Goal: Task Accomplishment & Management: Complete application form

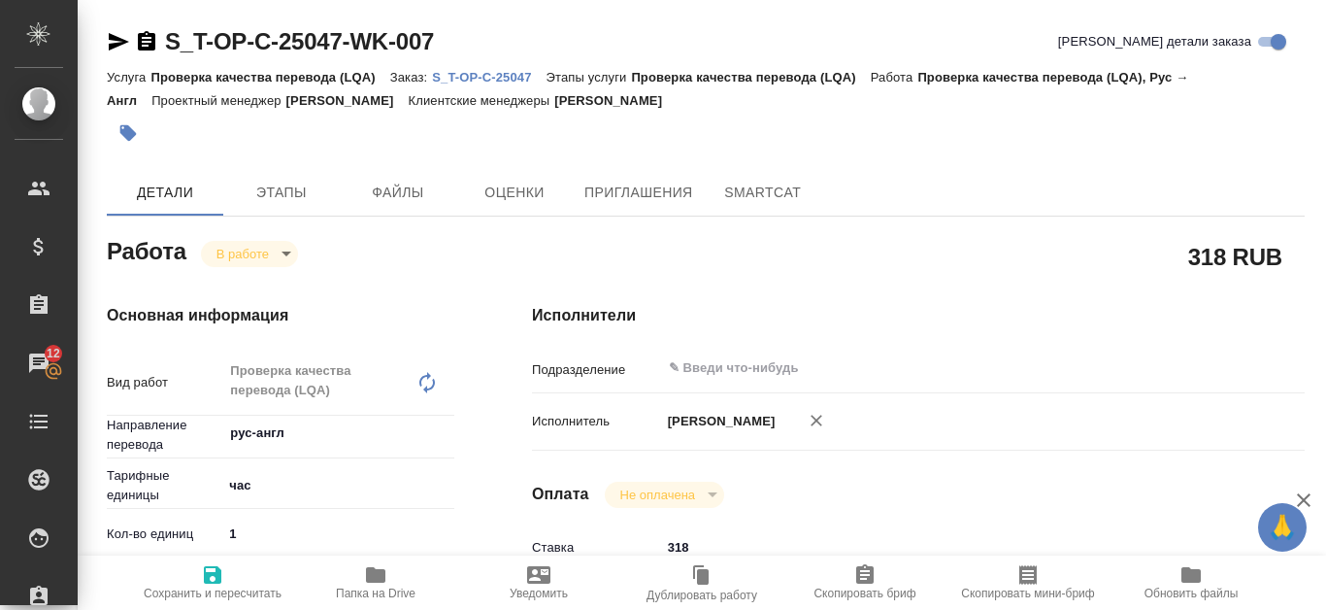
click at [498, 81] on p "S_T-OP-C-25047" at bounding box center [489, 77] width 114 height 15
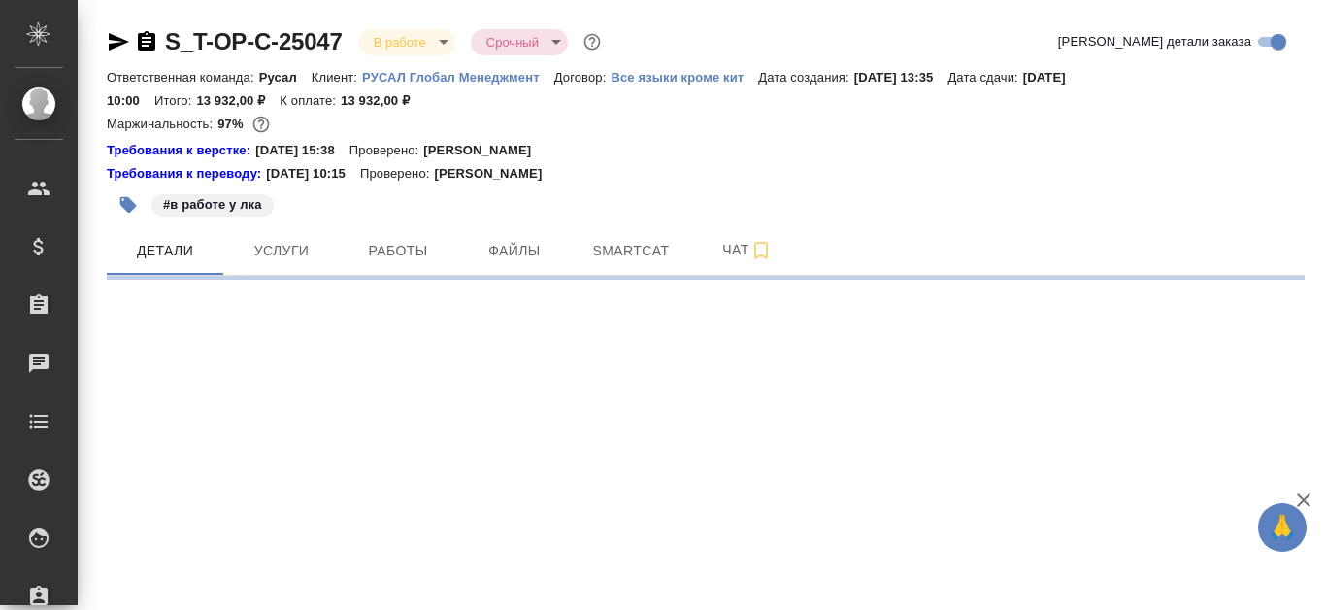
select select "RU"
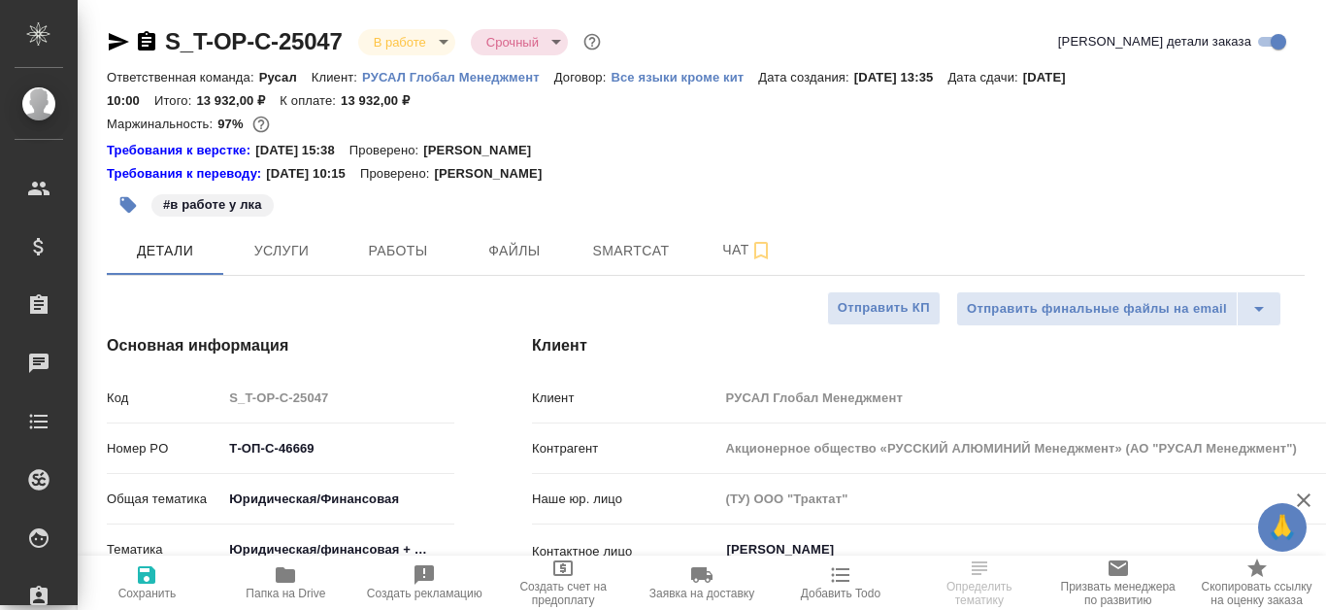
type textarea "x"
type input "[PERSON_NAME]"
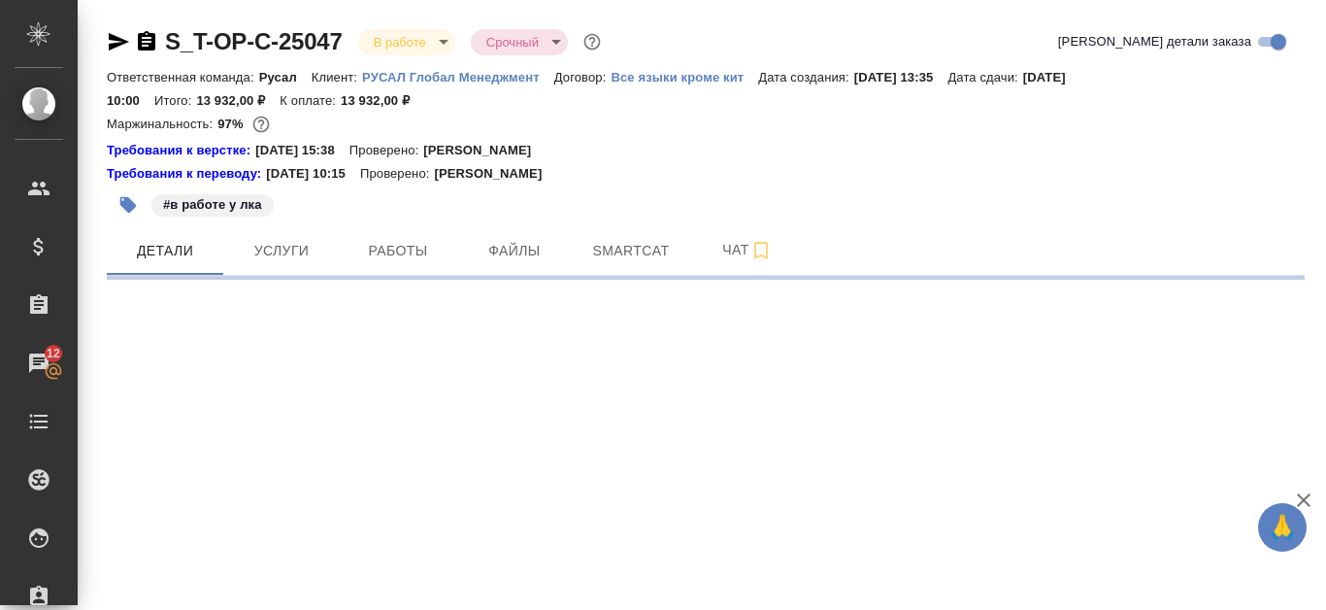
select select "RU"
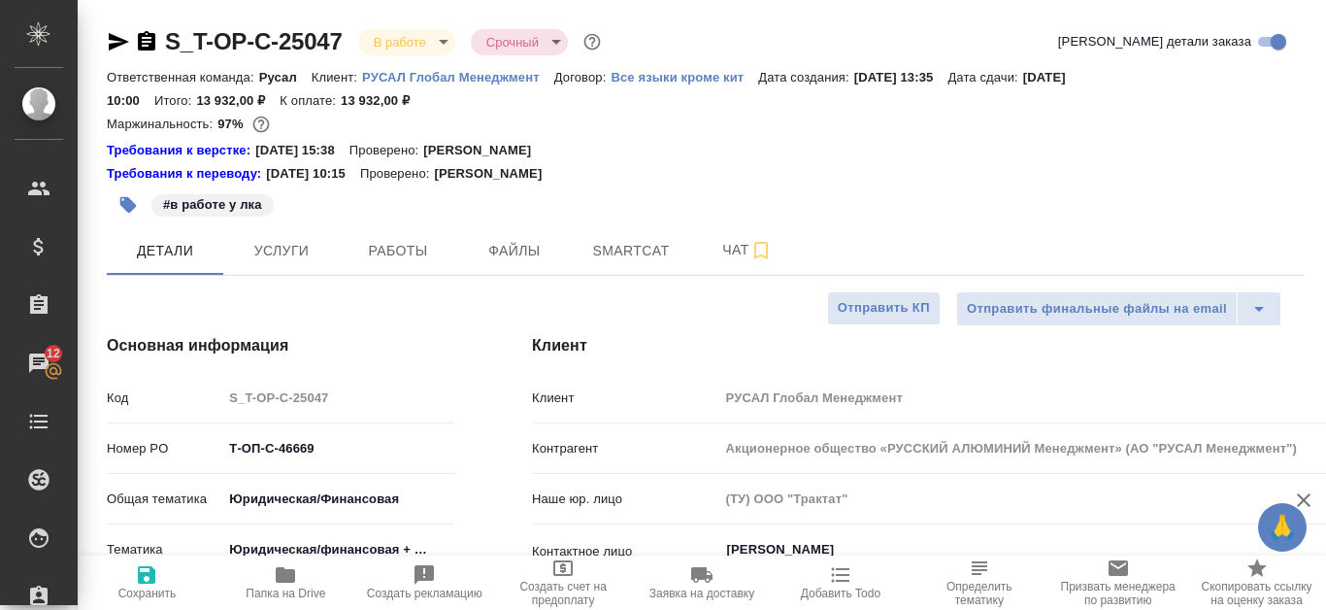
type textarea "x"
click at [145, 45] on icon "button" at bounding box center [146, 40] width 17 height 19
type textarea "x"
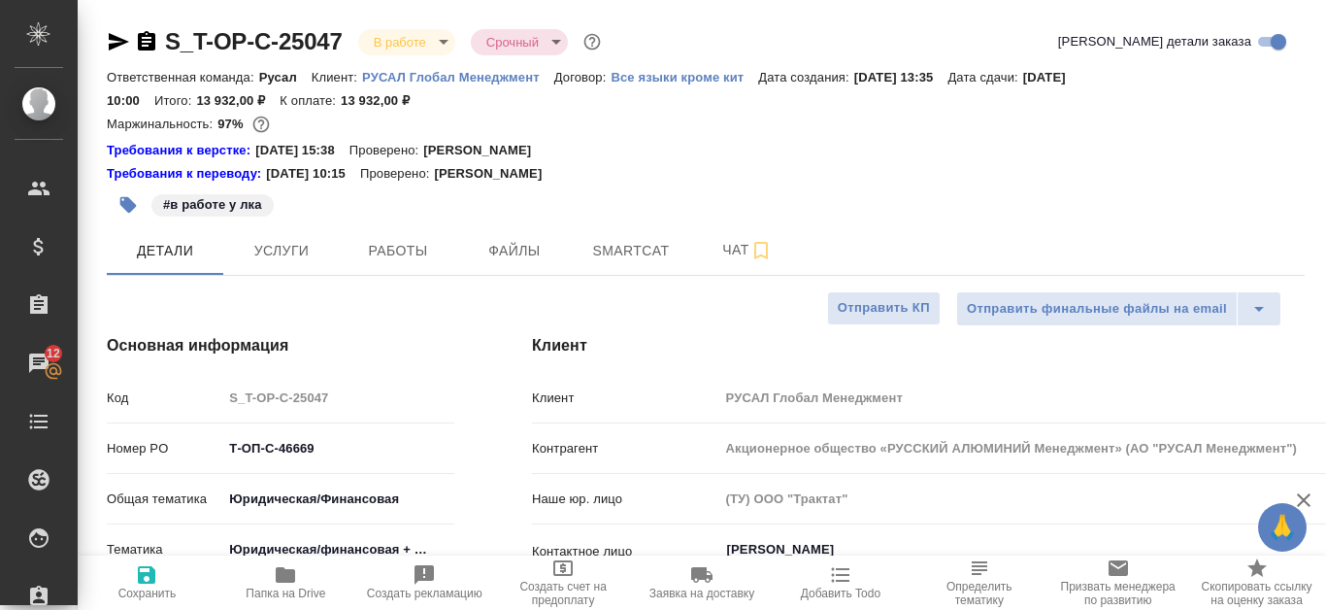
type textarea "x"
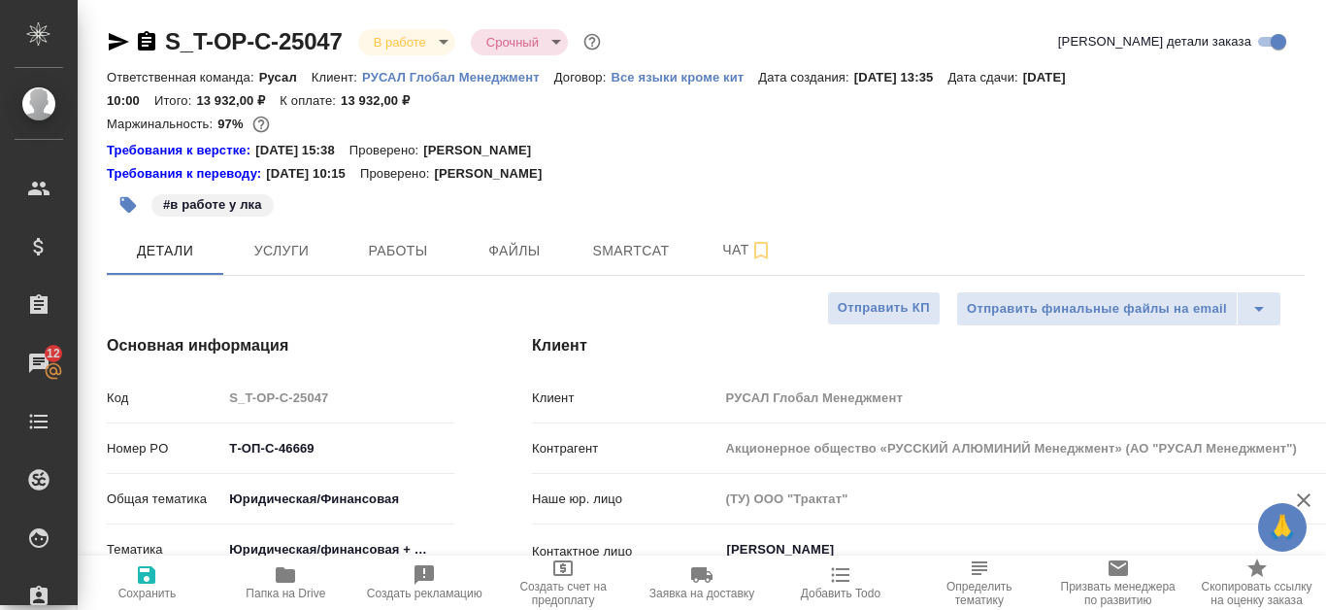
type textarea "x"
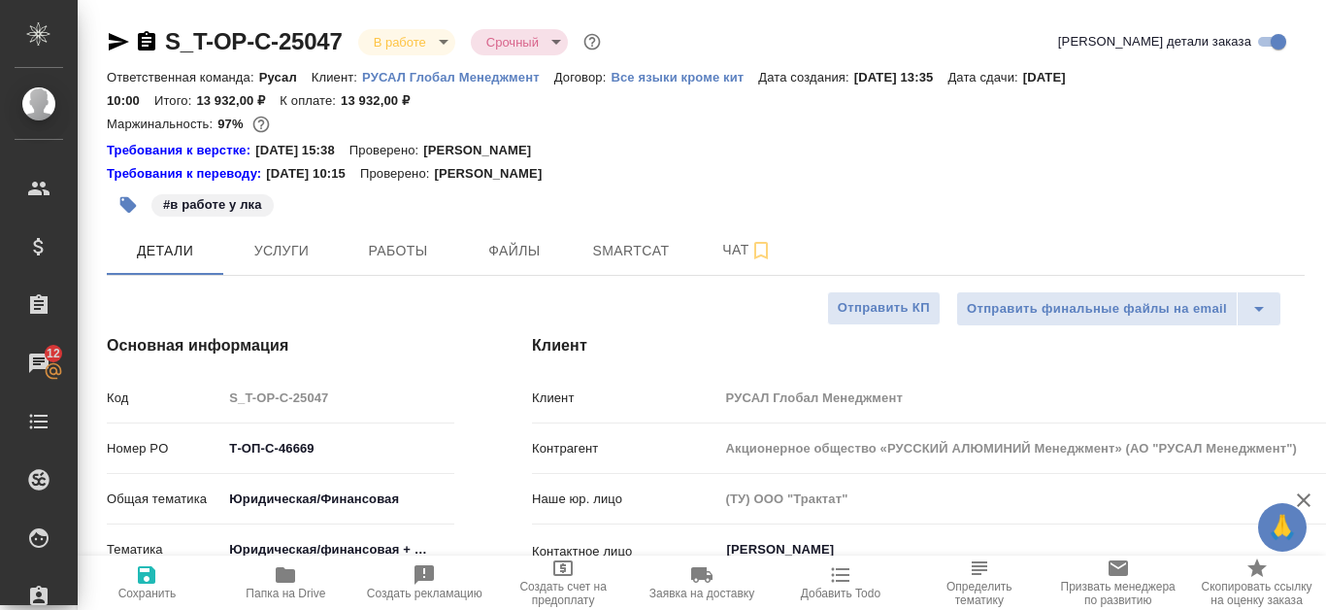
type textarea "x"
